Goal: Task Accomplishment & Management: Complete application form

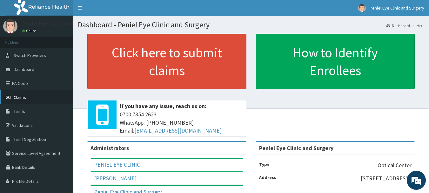
click at [33, 99] on link "Claims" at bounding box center [36, 97] width 73 height 14
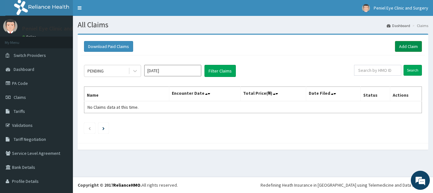
click at [403, 42] on link "Add Claim" at bounding box center [408, 46] width 27 height 11
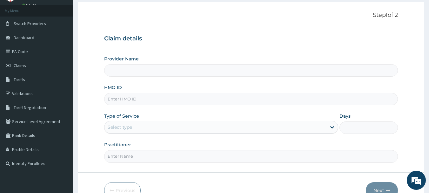
click at [145, 70] on input "Provider Name" at bounding box center [251, 70] width 294 height 12
type input "Peniel Eye Clinic and Surgery"
click at [132, 100] on input "HMO ID" at bounding box center [251, 99] width 294 height 12
type input "NBC/100050/A"
click at [137, 123] on div "Select type" at bounding box center [215, 127] width 222 height 10
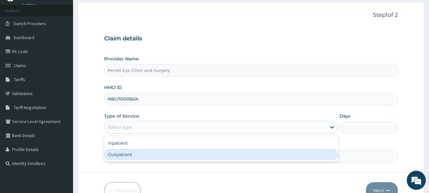
click at [126, 154] on div "Outpatient" at bounding box center [221, 153] width 234 height 11
type input "1"
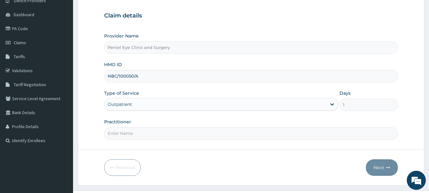
scroll to position [63, 0]
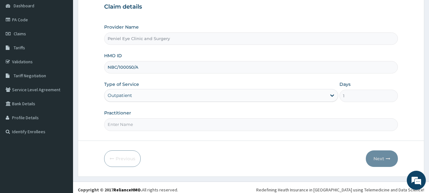
click at [131, 122] on input "Practitioner" at bounding box center [251, 124] width 294 height 12
type input "[PERSON_NAME]"
click at [378, 158] on button "Next" at bounding box center [381, 158] width 32 height 16
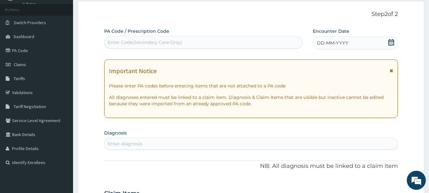
scroll to position [0, 0]
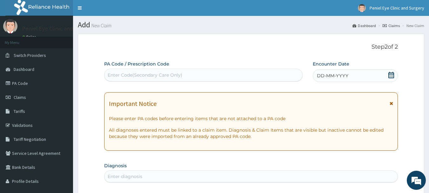
click at [163, 76] on div "Enter Code(Secondary Care Only)" at bounding box center [145, 75] width 75 height 6
type input "PA/959106"
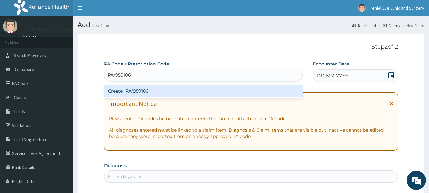
click at [155, 92] on div "Create "PA/959106"" at bounding box center [203, 90] width 199 height 11
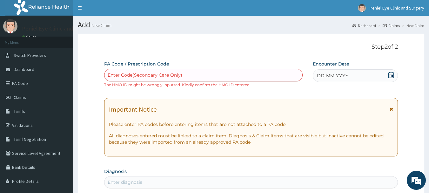
click at [199, 71] on div "Enter Code(Secondary Care Only)" at bounding box center [203, 75] width 198 height 10
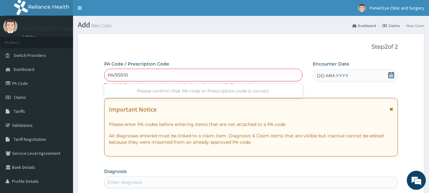
type input "PA/959106"
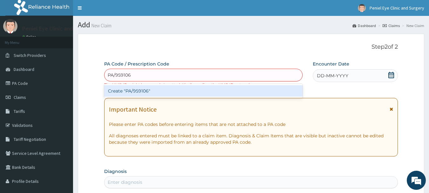
click at [173, 89] on div "Create "PA/959106"" at bounding box center [203, 90] width 199 height 11
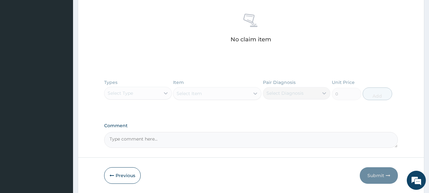
scroll to position [269, 0]
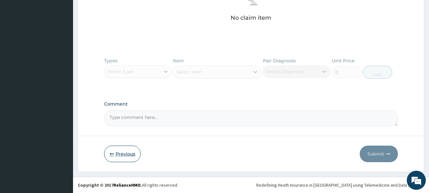
click at [121, 150] on button "Previous" at bounding box center [122, 153] width 36 height 16
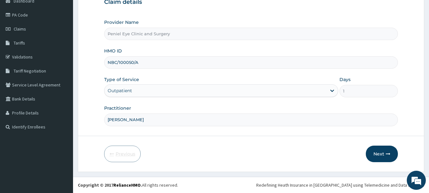
scroll to position [68, 0]
click at [134, 61] on input "NBC/100050/A" at bounding box center [251, 62] width 294 height 12
type input "NBC/10005/A"
click at [381, 155] on button "Next" at bounding box center [381, 153] width 32 height 16
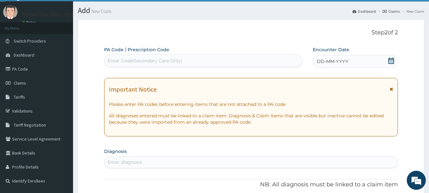
scroll to position [5, 0]
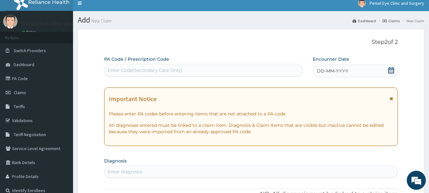
click at [132, 68] on div "Enter Code(Secondary Care Only)" at bounding box center [145, 70] width 75 height 6
type input "PA/959106"
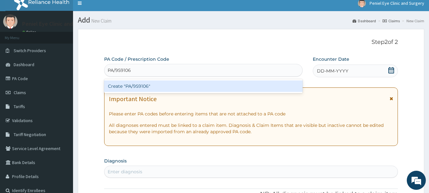
click at [131, 88] on div "Create "PA/959106"" at bounding box center [203, 85] width 199 height 11
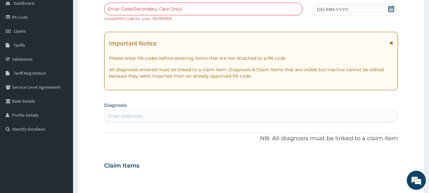
scroll to position [68, 0]
